Goal: Information Seeking & Learning: Learn about a topic

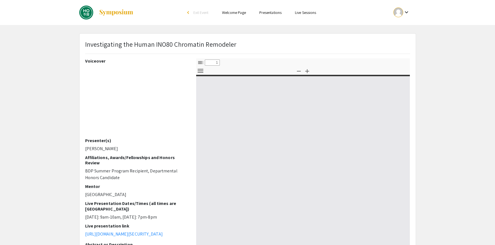
select select "custom"
type input "0"
select select "custom"
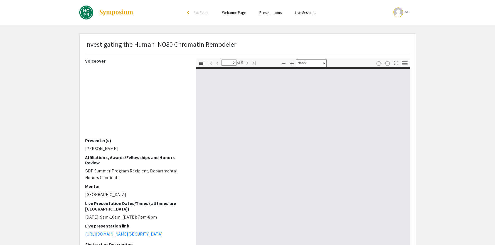
click at [145, 45] on span "Investigating the Human INO80 Chromatin Remodeler" at bounding box center [160, 44] width 151 height 9
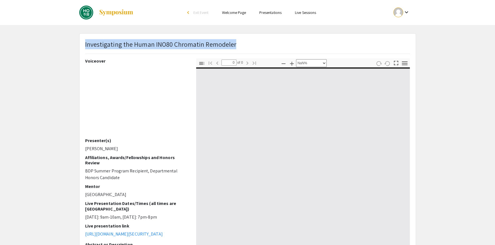
click at [145, 45] on span "Investigating the Human INO80 Chromatin Remodeler" at bounding box center [160, 44] width 151 height 9
copy span "Investigating the Human INO80 Chromatin Remodeler"
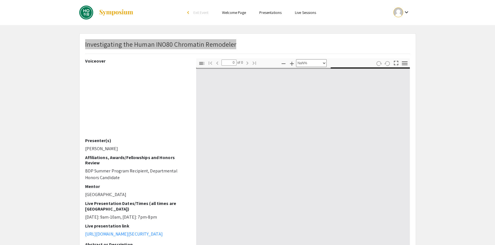
type input "1"
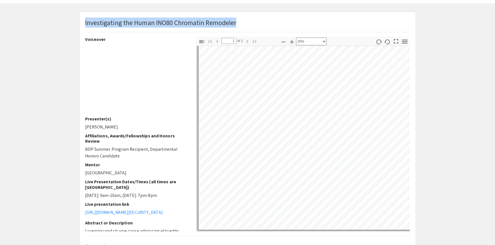
scroll to position [12, 0]
select select "custom"
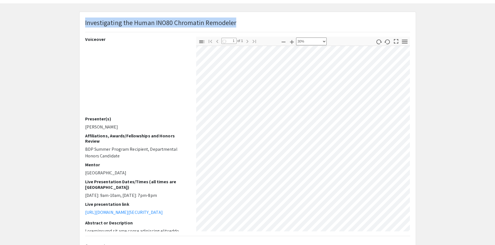
scroll to position [94, 2]
drag, startPoint x: 244, startPoint y: 155, endPoint x: 258, endPoint y: 155, distance: 13.6
click at [258, 155] on div "Loading…" at bounding box center [420, 99] width 448 height 288
